Goal: Transaction & Acquisition: Purchase product/service

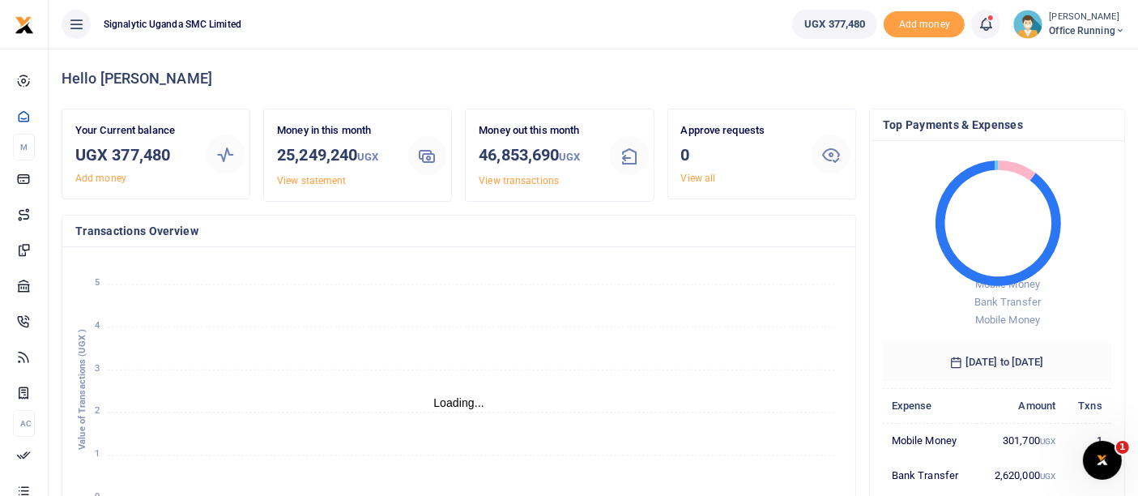
scroll to position [14, 14]
click at [1074, 31] on span "Office Running" at bounding box center [1087, 30] width 76 height 15
click at [1085, 53] on link "Switch accounts" at bounding box center [1062, 59] width 128 height 23
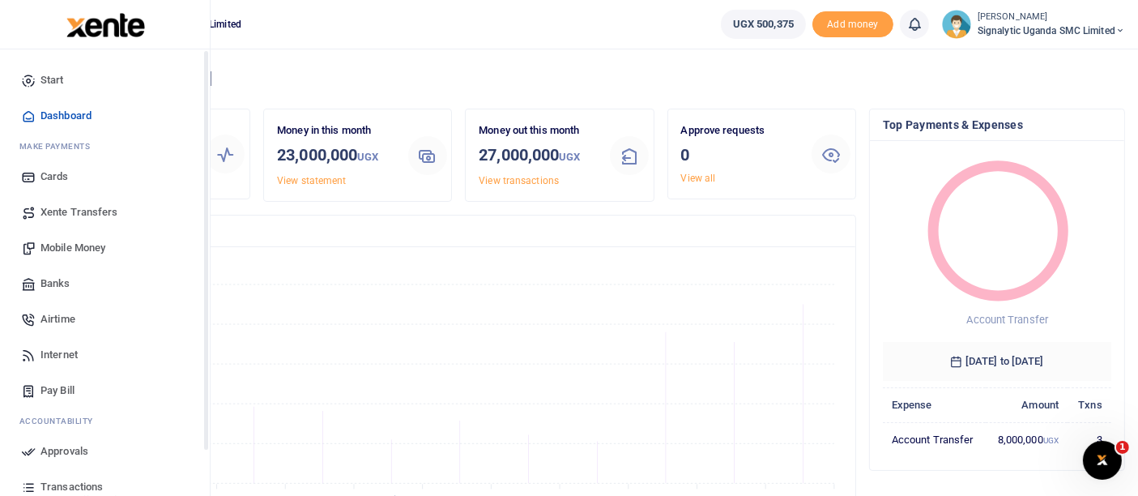
click at [78, 249] on span "Mobile Money" at bounding box center [72, 248] width 65 height 16
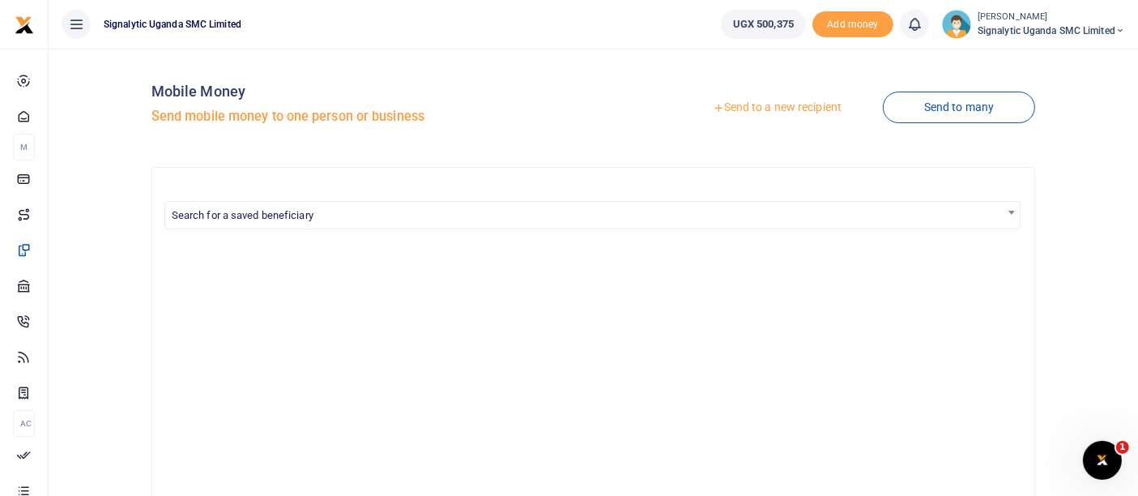
click at [800, 102] on link "Send to a new recipient" at bounding box center [776, 107] width 211 height 29
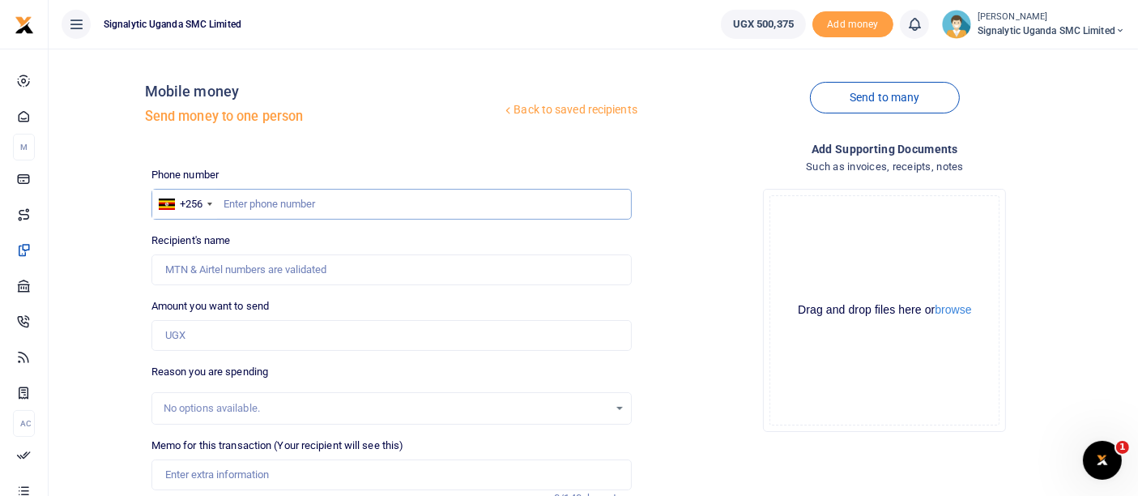
click at [273, 202] on input "text" at bounding box center [391, 204] width 480 height 31
paste input "0768691457"
type input "0768691457"
type input "[PERSON_NAME]"
type input "0768691457"
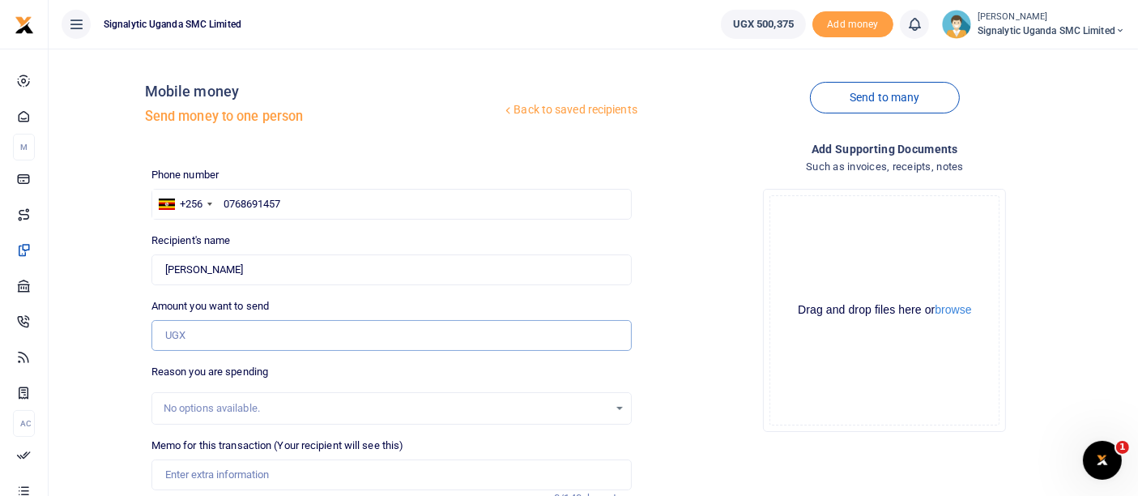
click at [199, 323] on input "Amount you want to send" at bounding box center [391, 335] width 480 height 31
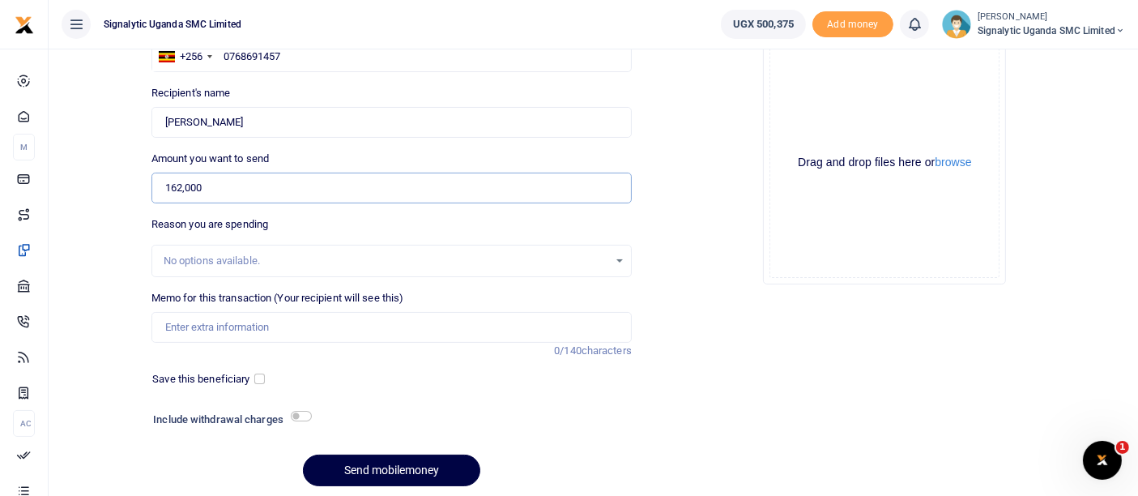
scroll to position [203, 0]
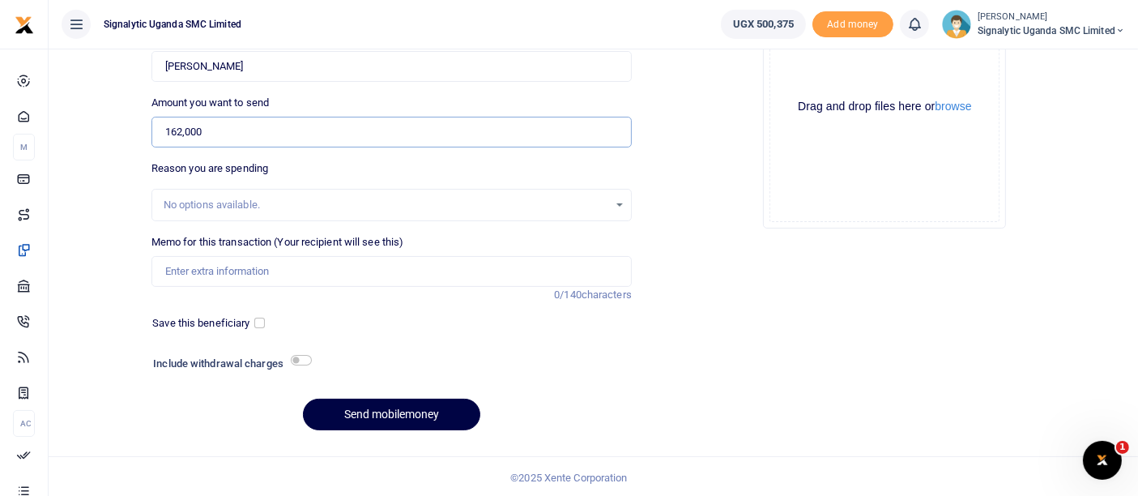
type input "162,000"
click at [267, 265] on input "Memo for this transaction (Your recipient will see this)" at bounding box center [391, 271] width 480 height 31
paste input "PROC00070"
click at [369, 417] on button "Send mobilemoney" at bounding box center [391, 415] width 177 height 32
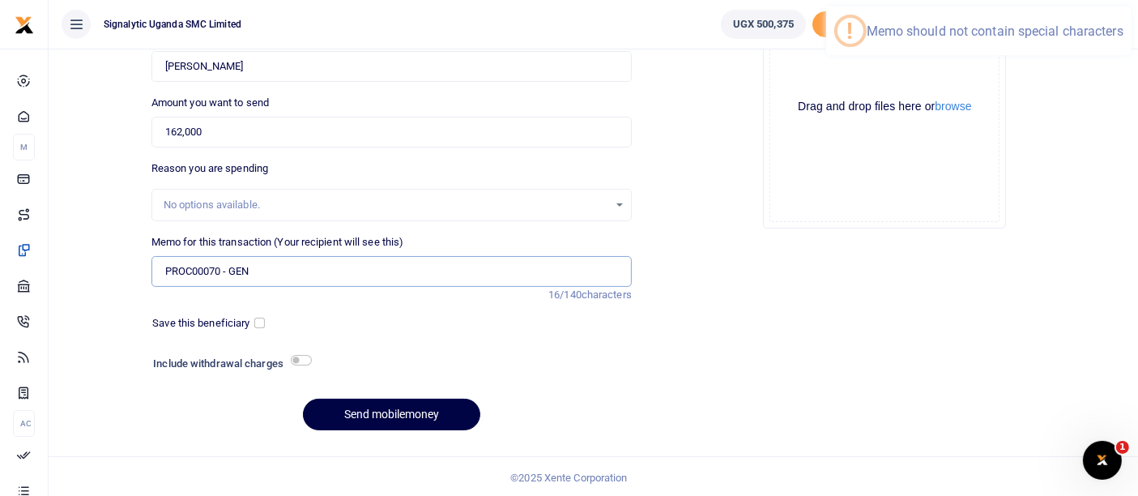
click at [228, 265] on input "PROC00070 - GEN" at bounding box center [391, 271] width 480 height 31
type input "PROC00070 GEN"
click at [401, 413] on button "Send mobilemoney" at bounding box center [391, 415] width 177 height 32
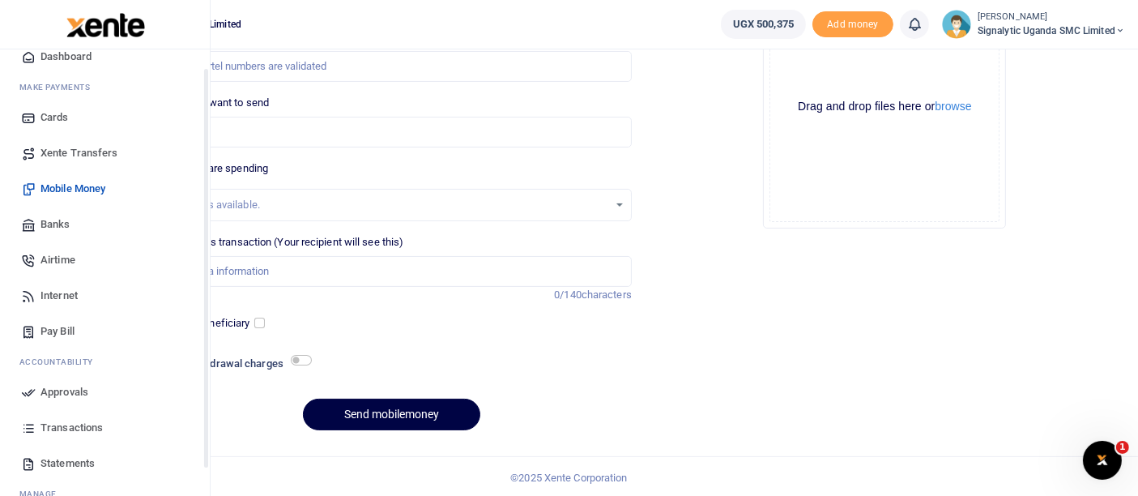
scroll to position [117, 0]
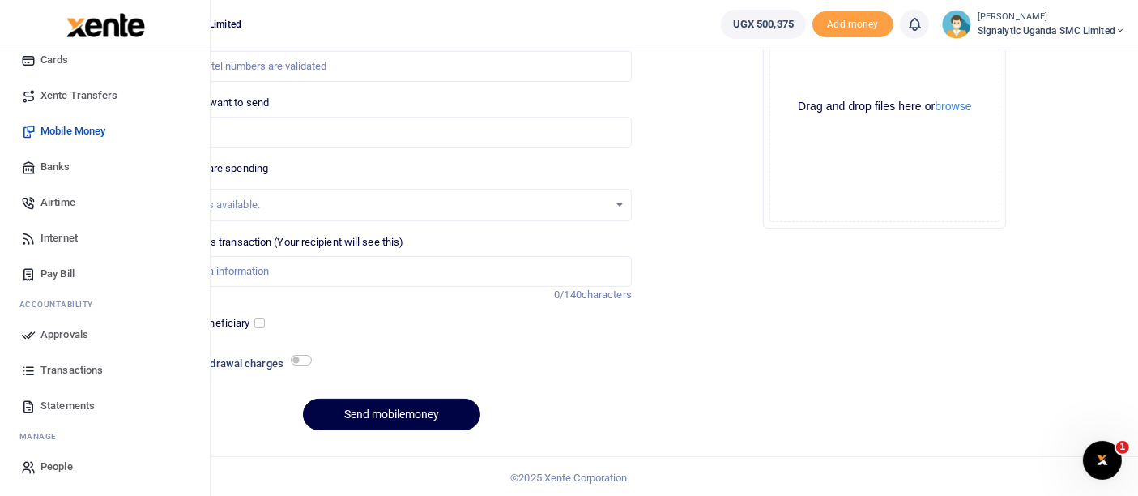
click at [71, 336] on span "Approvals" at bounding box center [64, 334] width 48 height 16
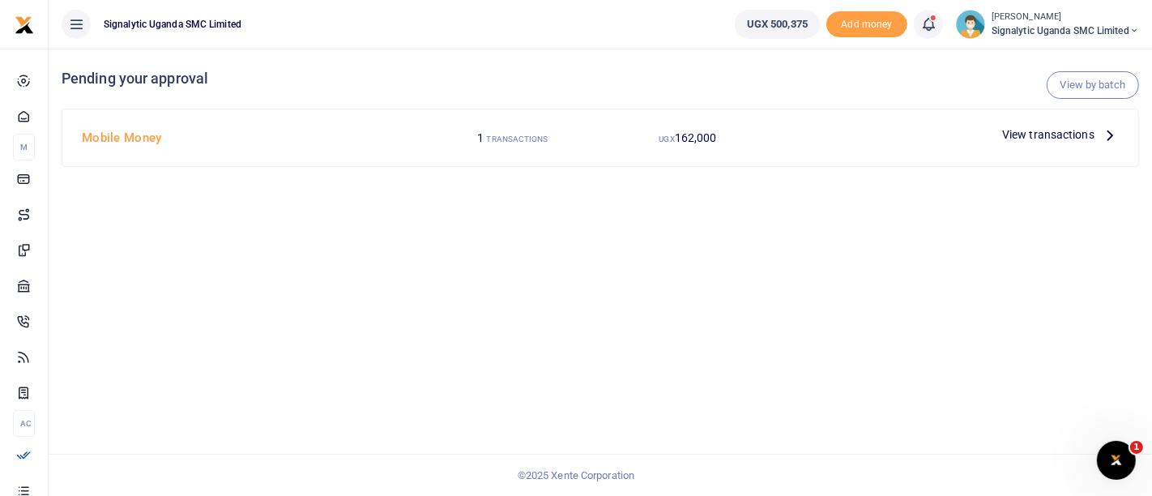
click at [1058, 137] on span "View transactions" at bounding box center [1048, 135] width 92 height 18
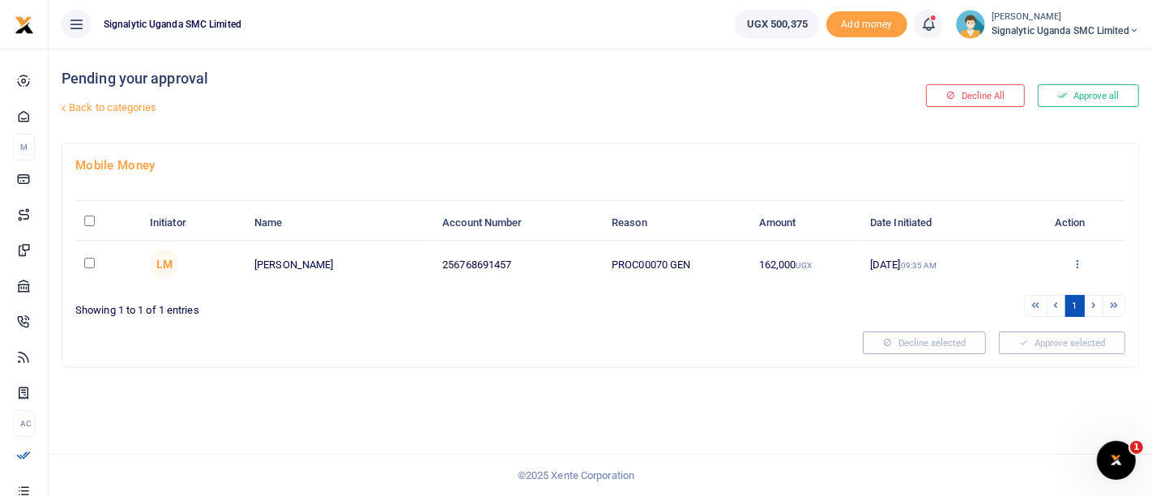
click at [1078, 262] on icon at bounding box center [1077, 263] width 11 height 11
click at [1032, 292] on link "Approve" at bounding box center [1018, 290] width 128 height 23
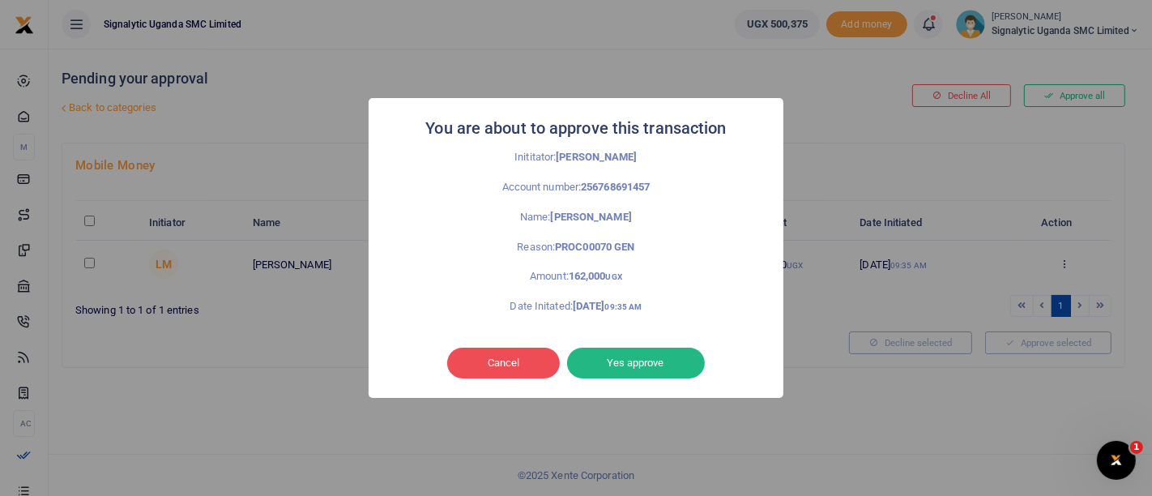
click at [659, 369] on button "Yes approve" at bounding box center [636, 362] width 138 height 31
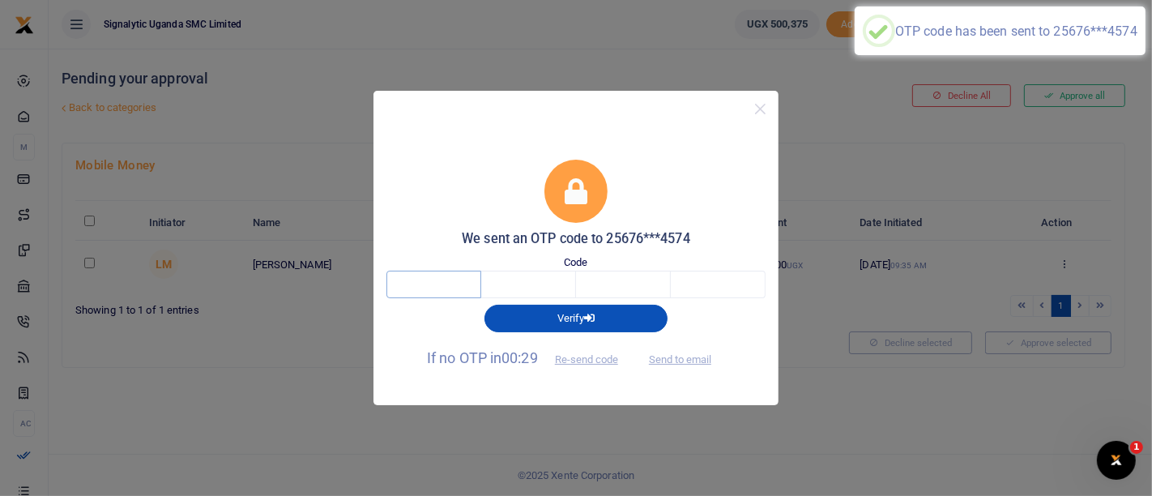
click at [438, 289] on input "text" at bounding box center [433, 285] width 95 height 28
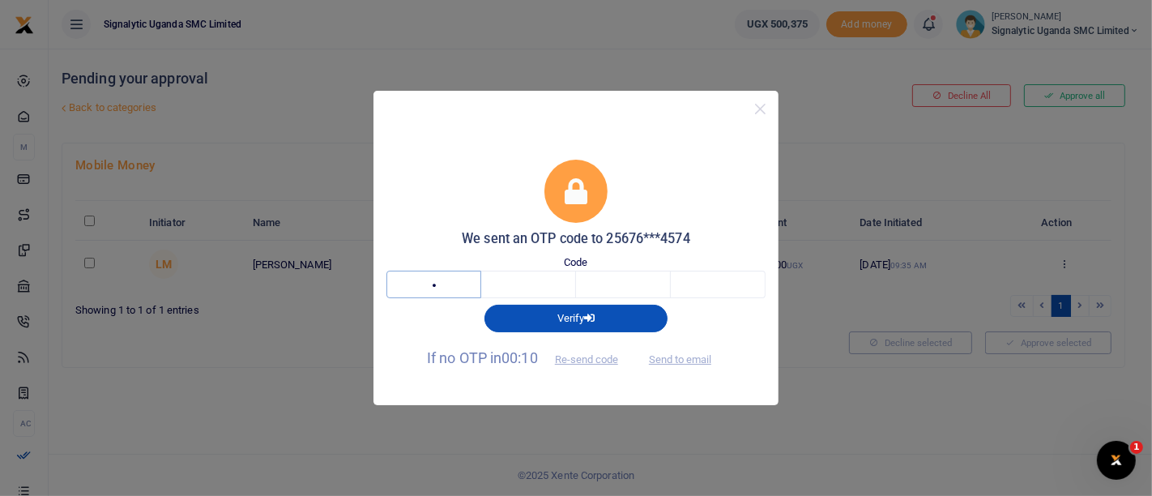
type input "5"
type input "4"
type input "7"
type input "8"
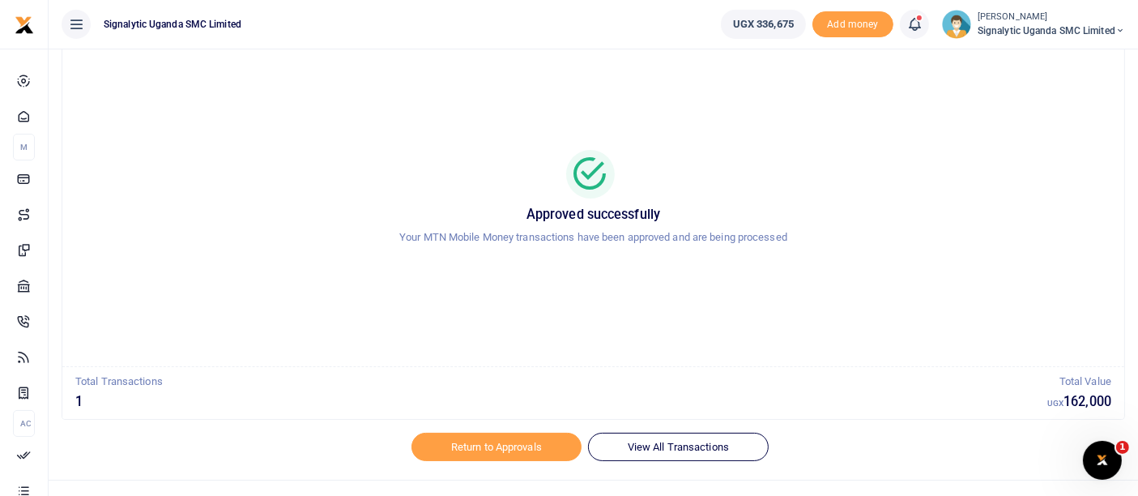
scroll to position [74, 0]
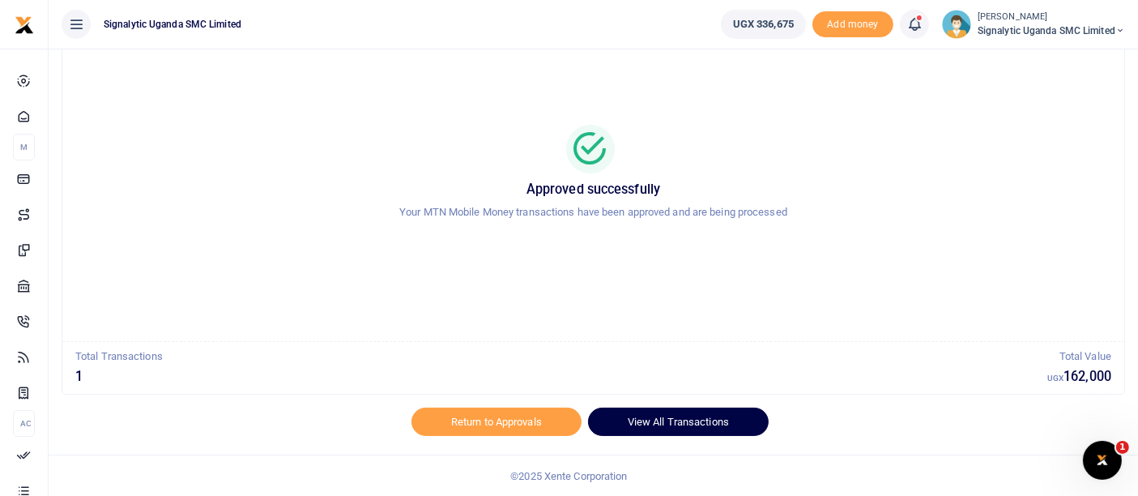
click at [682, 415] on link "View All Transactions" at bounding box center [678, 421] width 181 height 28
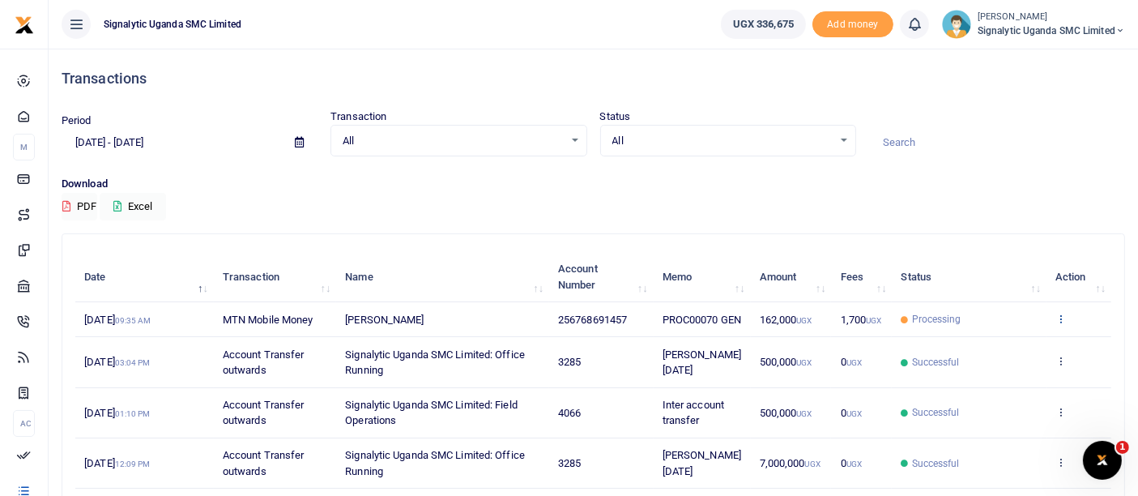
click at [1066, 324] on icon at bounding box center [1060, 318] width 11 height 11
click at [1016, 346] on link "View details" at bounding box center [1002, 353] width 128 height 23
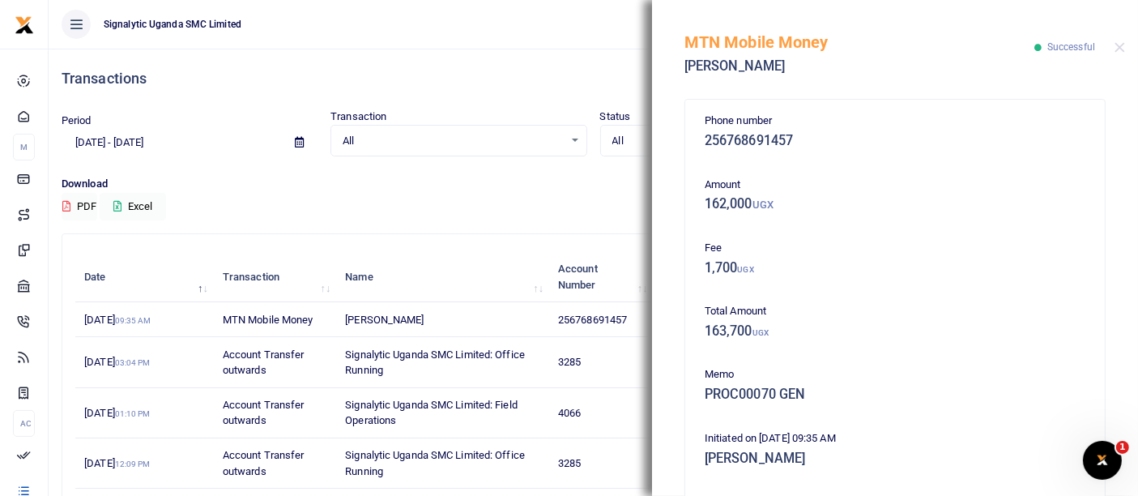
click at [565, 50] on div "Transactions" at bounding box center [593, 79] width 1063 height 60
